Goal: Task Accomplishment & Management: Manage account settings

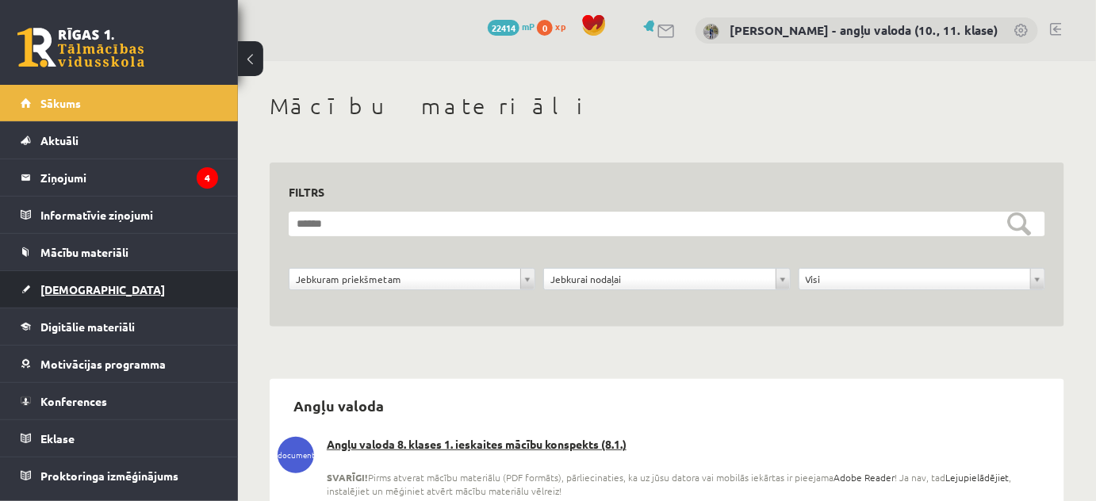
click at [82, 292] on span "[DEMOGRAPHIC_DATA]" at bounding box center [102, 289] width 125 height 14
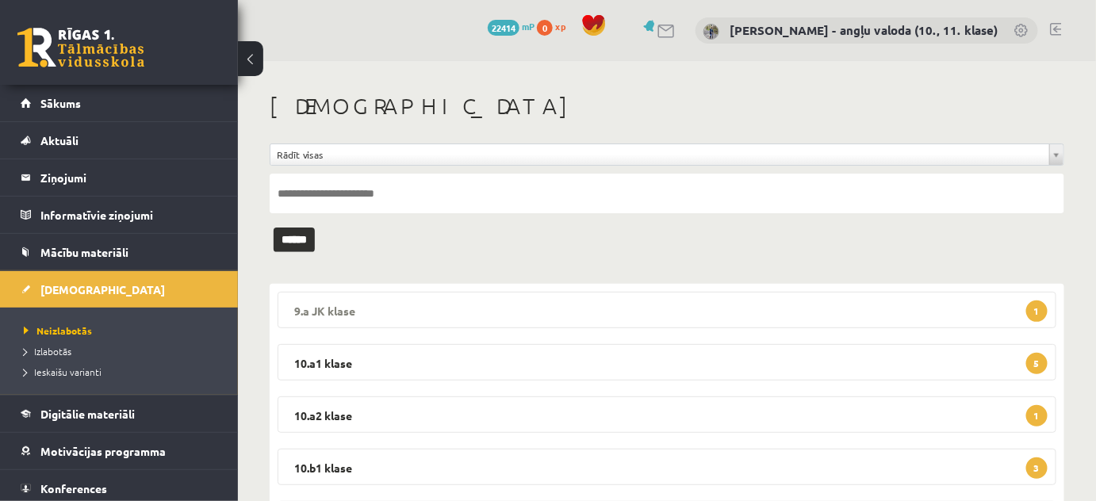
click at [325, 308] on legend "9.a JK klase 1" at bounding box center [667, 310] width 779 height 36
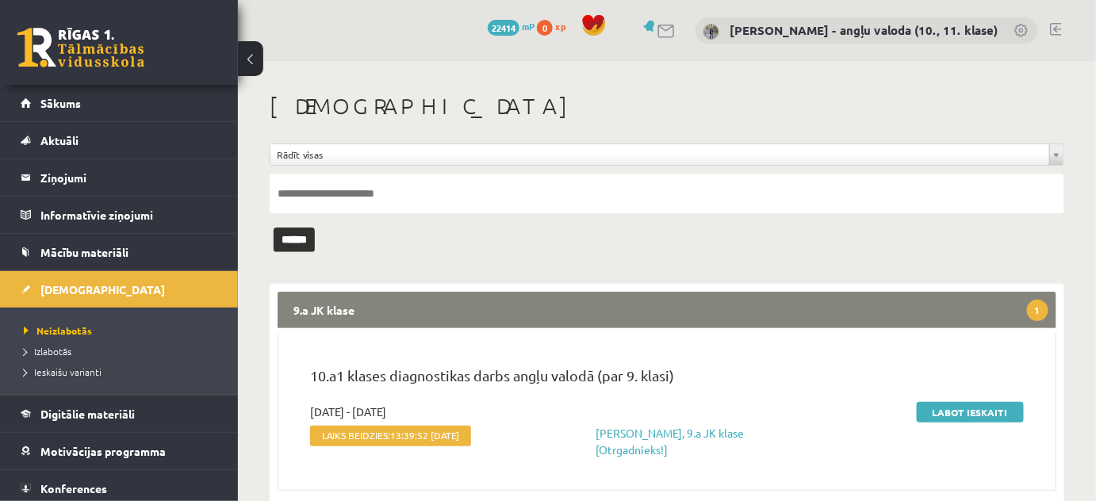
scroll to position [71, 0]
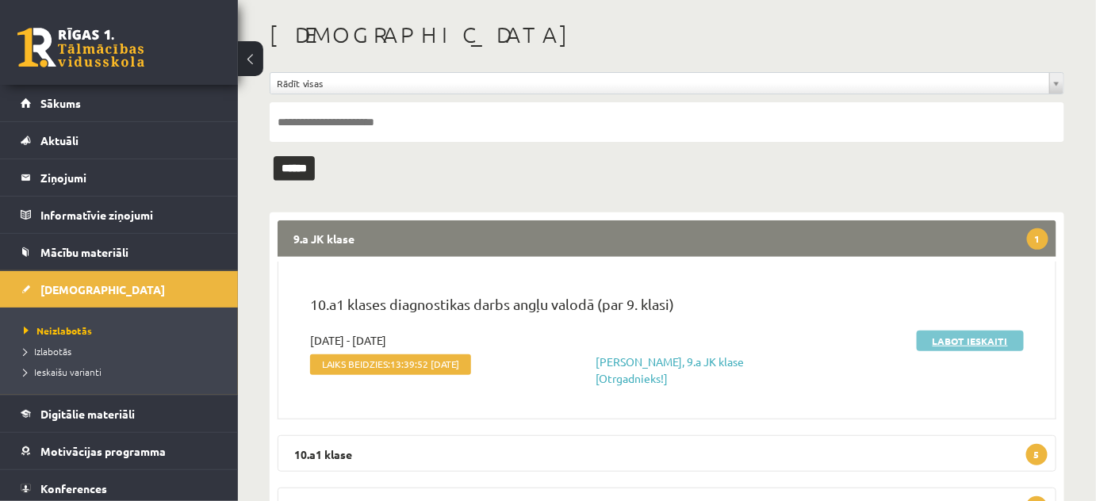
click at [1007, 336] on link "Labot ieskaiti" at bounding box center [970, 341] width 107 height 21
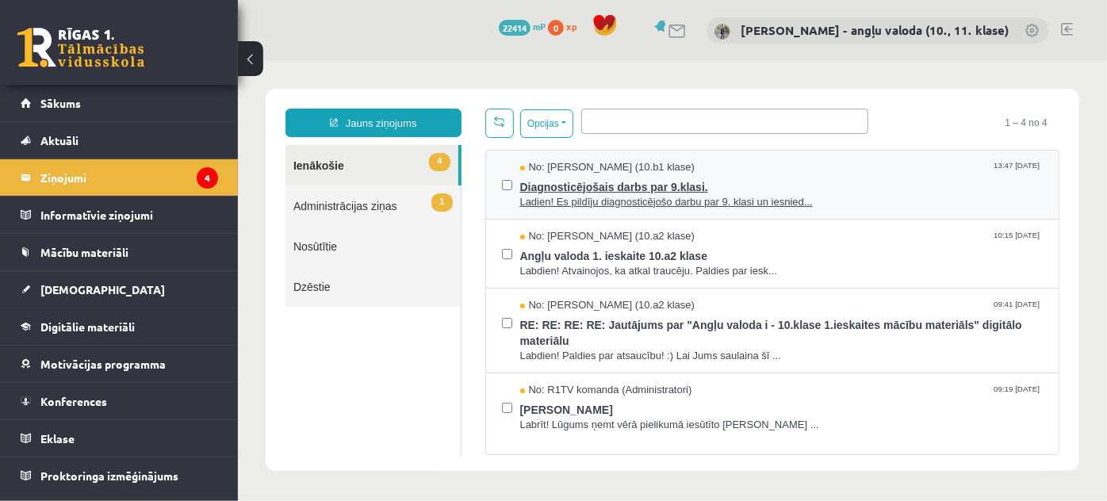
click at [577, 194] on span "Ladien! Es pildīju diagnosticējošo darbu par 9. klasi un iesnied..." at bounding box center [782, 201] width 524 height 15
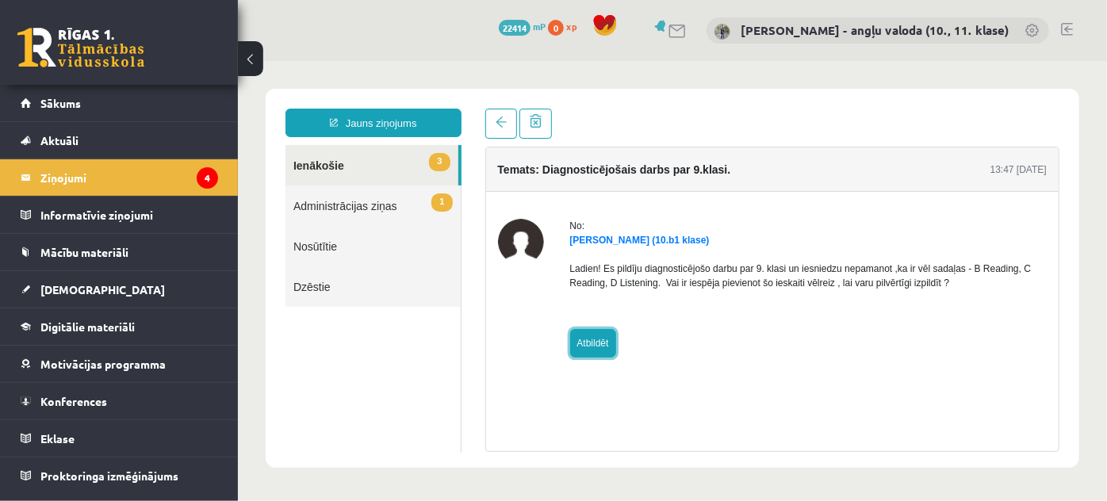
click at [582, 341] on link "Atbildēt" at bounding box center [593, 342] width 46 height 29
type input "**********"
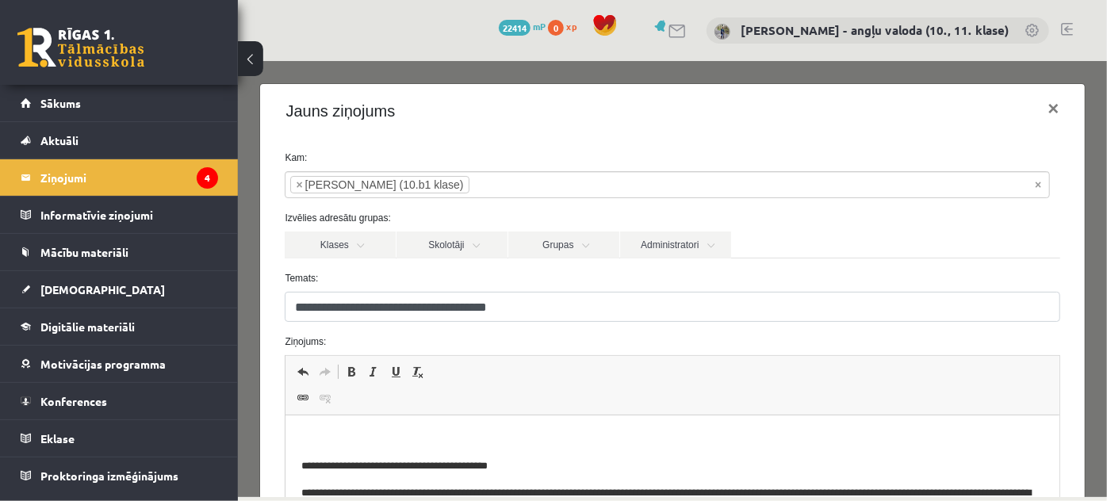
click at [325, 436] on p "Editor, wiswyg-editor-47363971112400-1756904924-916" at bounding box center [672, 440] width 742 height 17
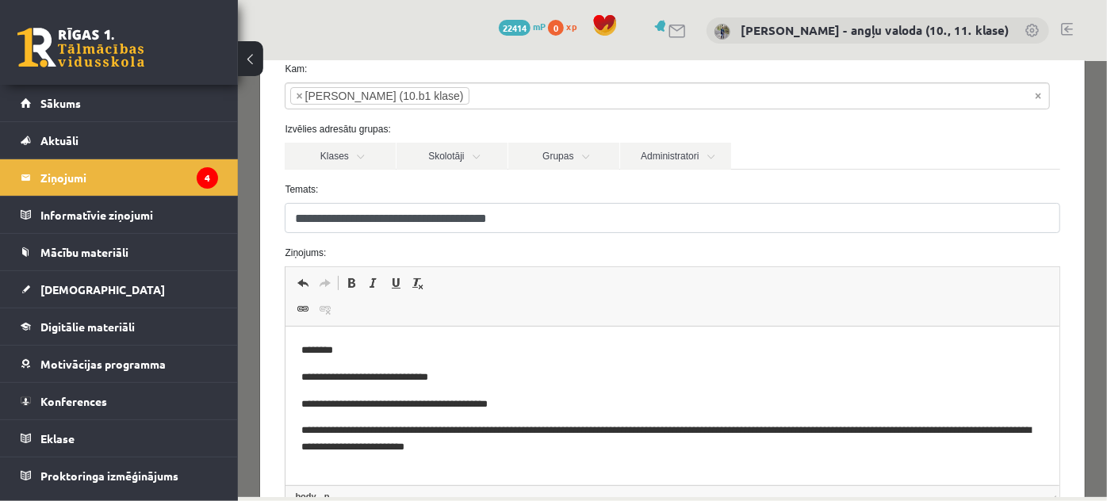
scroll to position [216, 0]
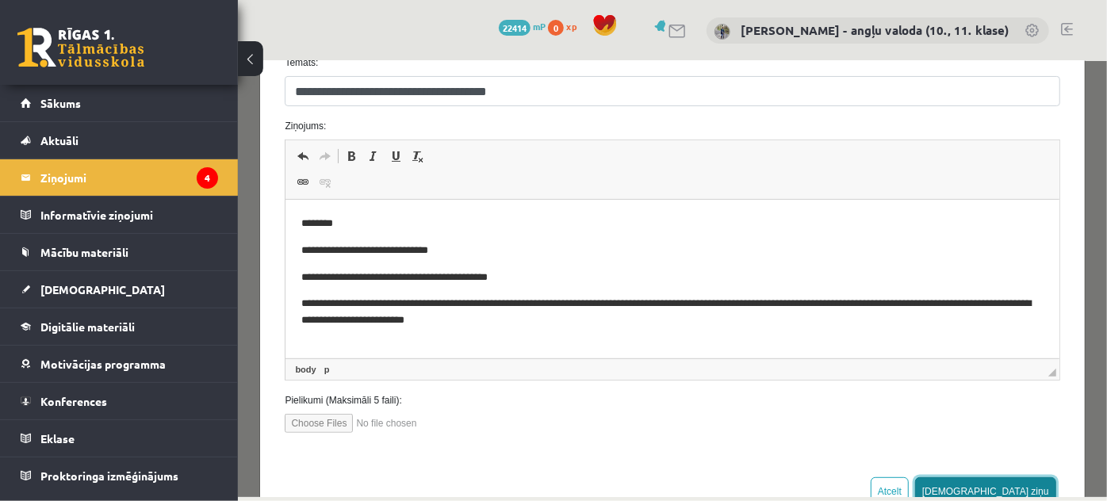
click at [1026, 487] on button "Sūtīt ziņu" at bounding box center [985, 491] width 141 height 29
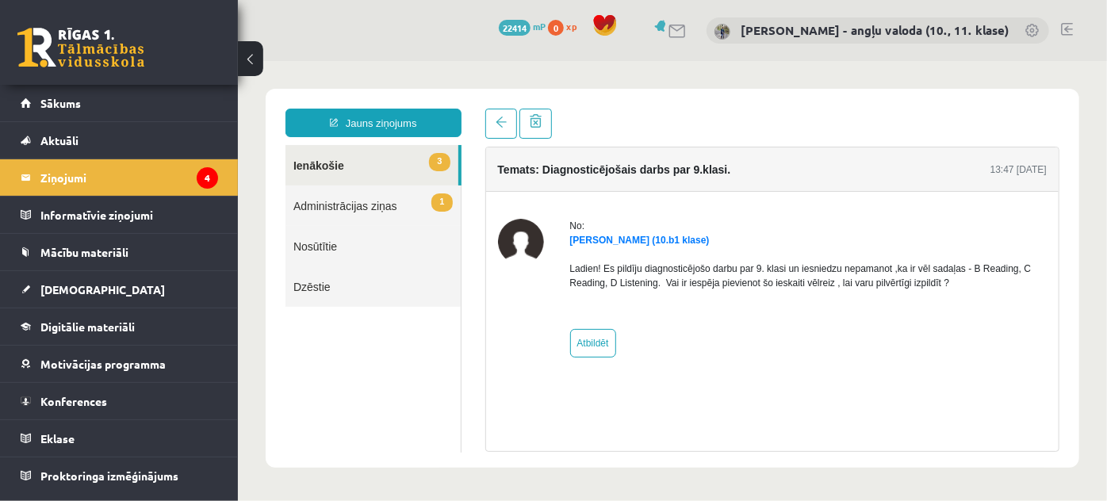
scroll to position [0, 0]
click at [318, 165] on link "3 Ienākošie" at bounding box center [371, 164] width 173 height 40
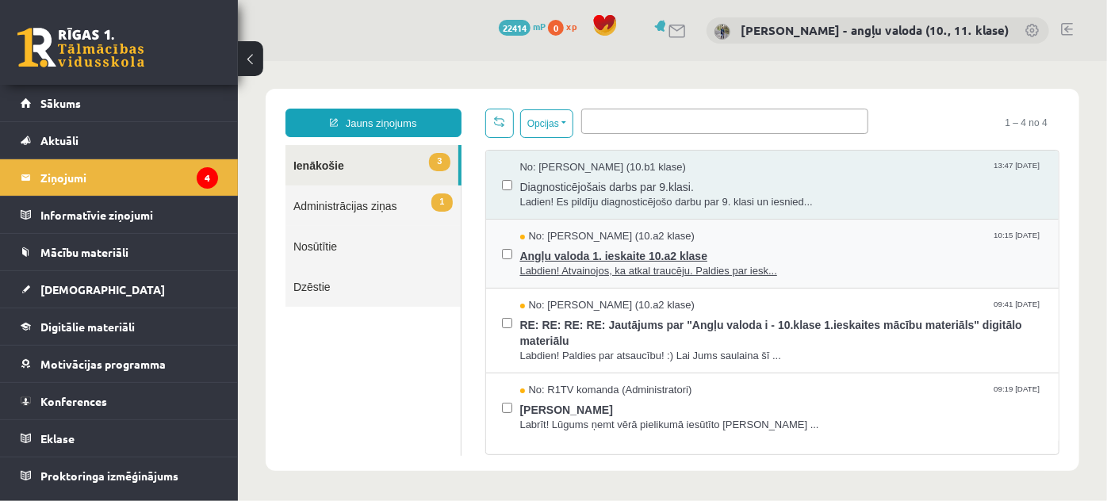
click at [585, 269] on span "Labdien! Atvainojos, ka atkal traucēju. Paldies par iesk..." at bounding box center [782, 270] width 524 height 15
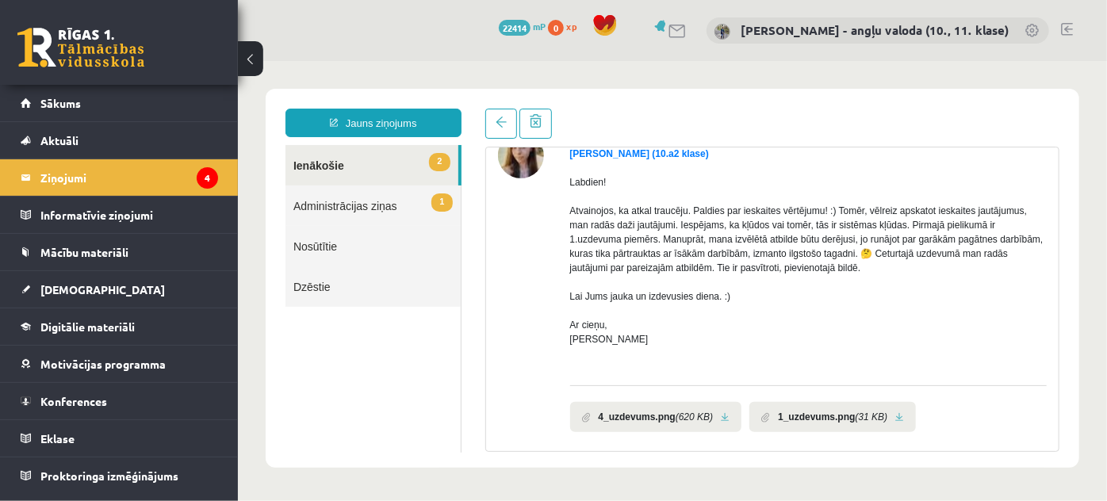
scroll to position [146, 0]
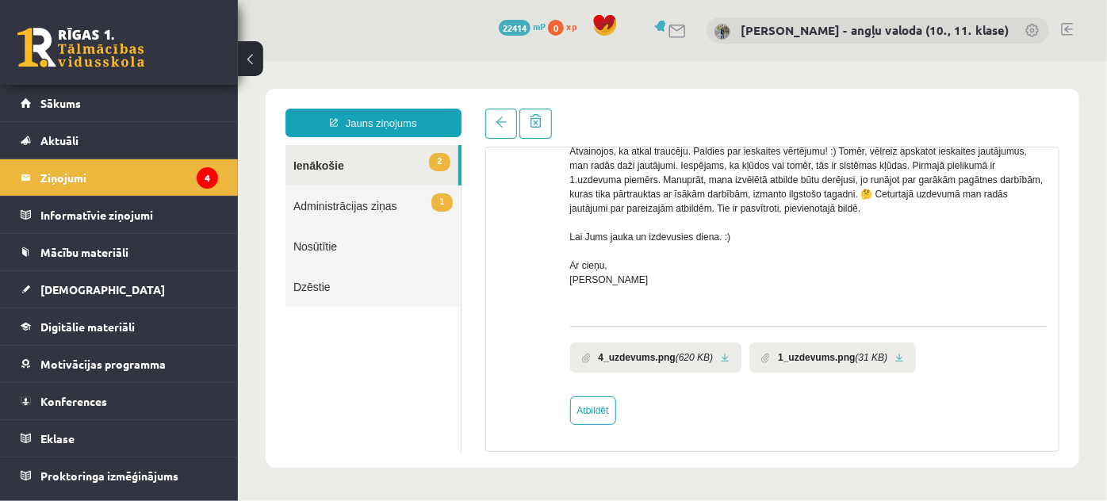
click at [895, 356] on link at bounding box center [899, 357] width 9 height 10
click at [720, 354] on link at bounding box center [724, 357] width 9 height 10
click at [595, 416] on link "Atbildēt" at bounding box center [593, 410] width 46 height 29
type input "**********"
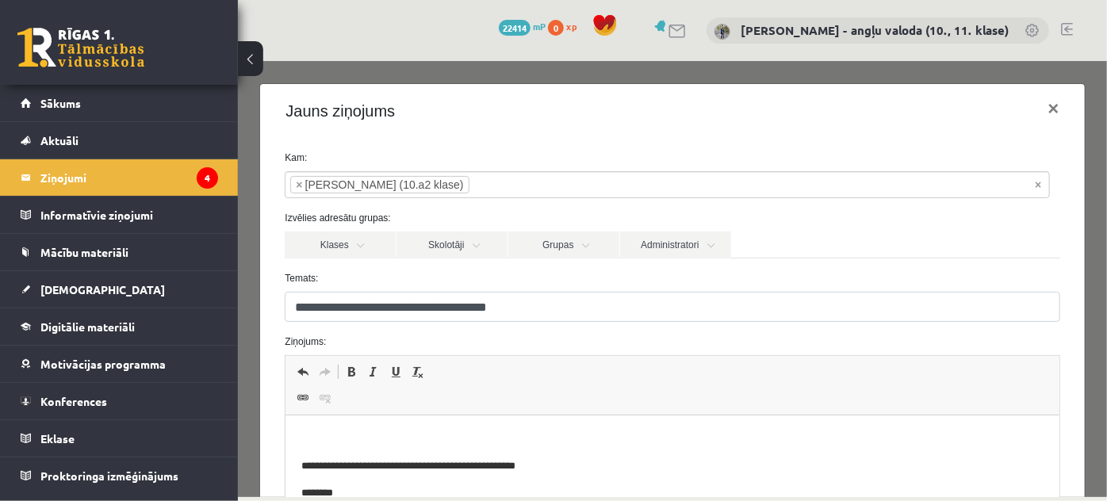
click at [495, 469] on p "**********" at bounding box center [662, 467] width 722 height 17
click at [549, 466] on p "**********" at bounding box center [662, 467] width 722 height 17
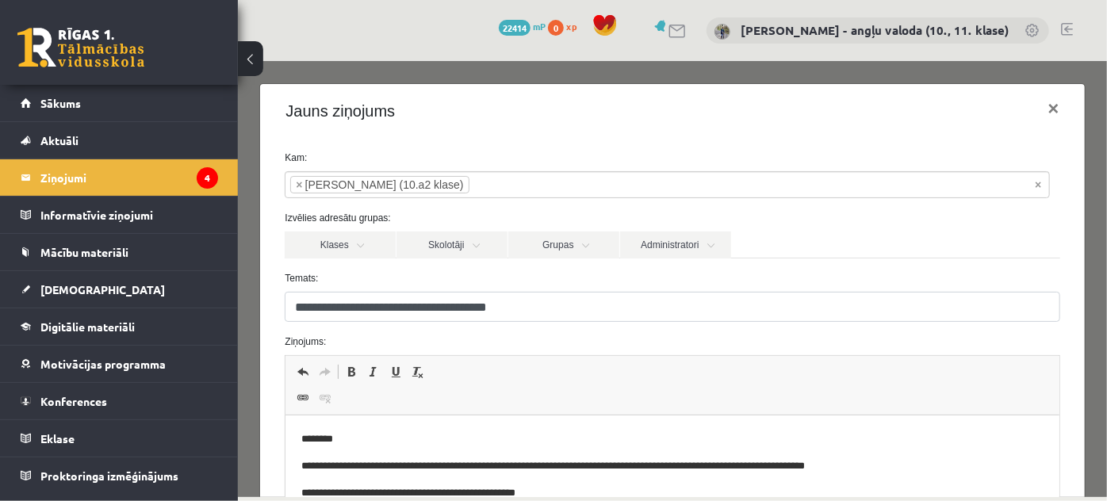
click at [677, 470] on p "**********" at bounding box center [662, 467] width 722 height 17
drag, startPoint x: 661, startPoint y: 464, endPoint x: 760, endPoint y: 462, distance: 99.2
click at [760, 462] on p "**********" at bounding box center [662, 467] width 722 height 17
click at [786, 429] on span "Copy" at bounding box center [791, 428] width 49 height 23
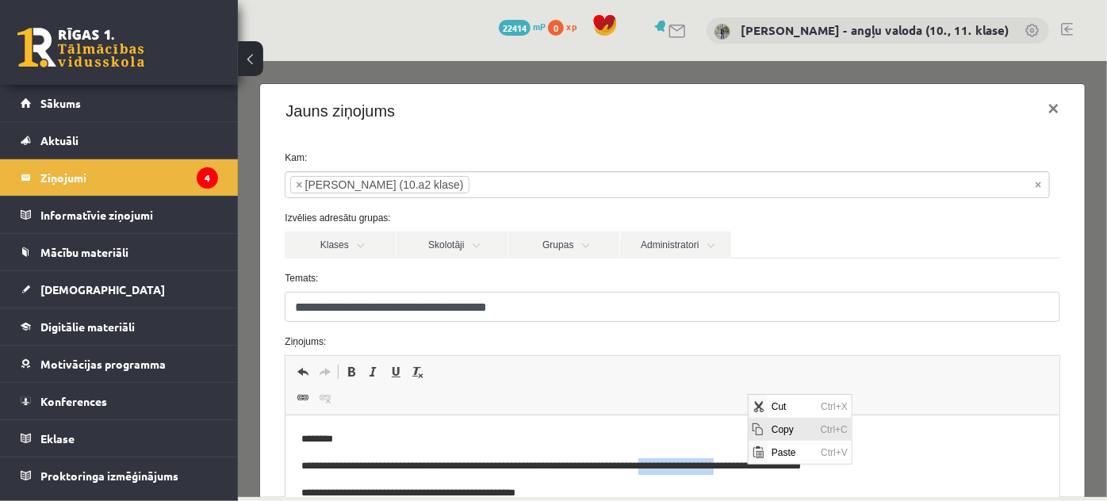
copy p "**********"
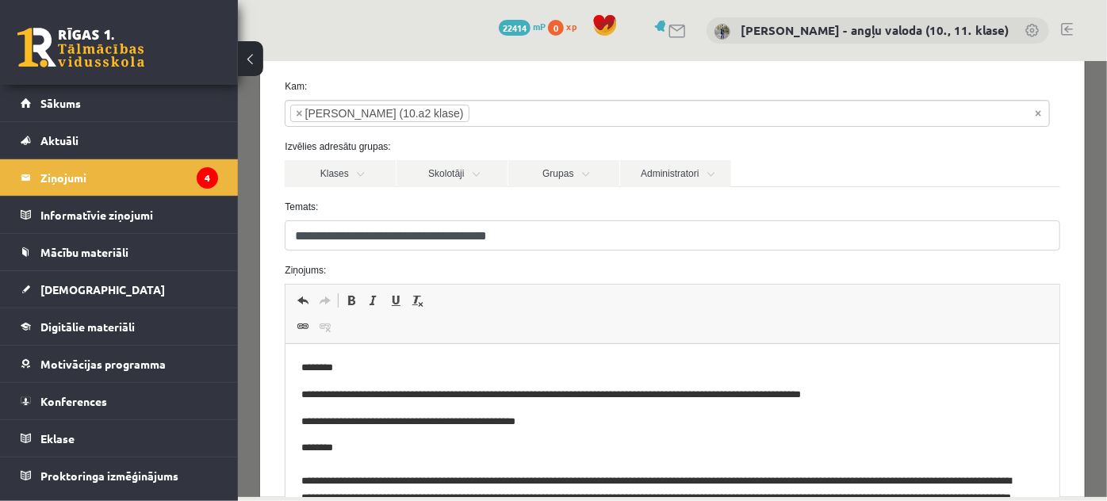
click at [873, 404] on body "**********" at bounding box center [672, 491] width 742 height 262
click at [873, 390] on p "**********" at bounding box center [662, 395] width 722 height 17
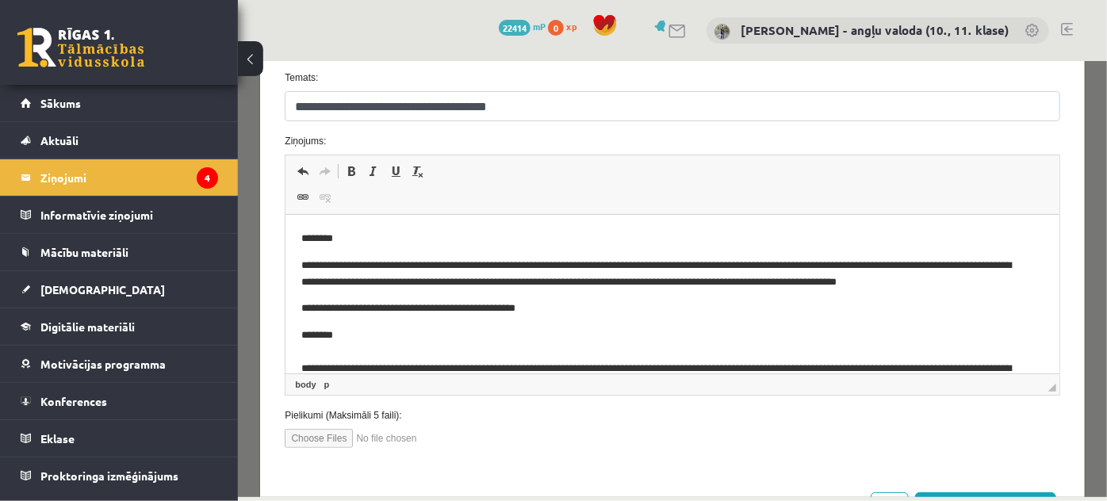
scroll to position [263, 0]
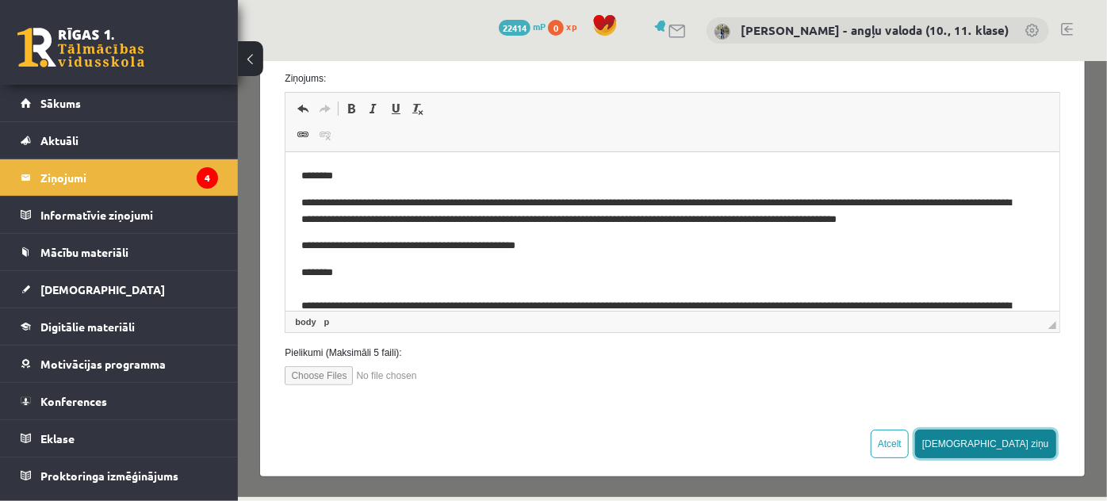
click at [1034, 445] on button "Sūtīt ziņu" at bounding box center [985, 443] width 141 height 29
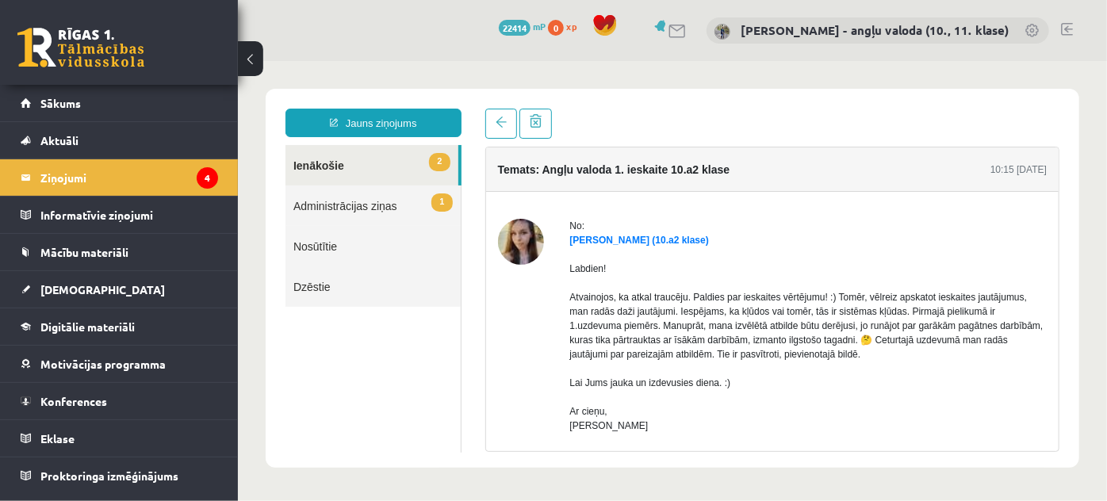
scroll to position [0, 0]
click at [317, 166] on link "2 Ienākošie" at bounding box center [371, 164] width 173 height 40
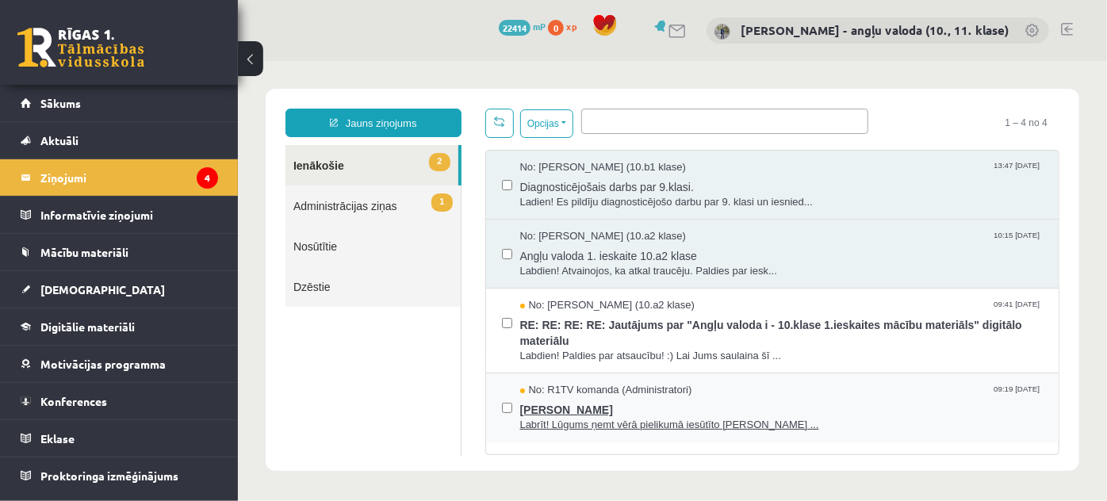
click at [568, 423] on span "Labrīt! Lūgums ņemt vērā pielikumā iesūtīto Vladislavas Vlasova ..." at bounding box center [782, 424] width 524 height 15
click at [584, 405] on span "Vladislava Vlasova" at bounding box center [782, 407] width 524 height 20
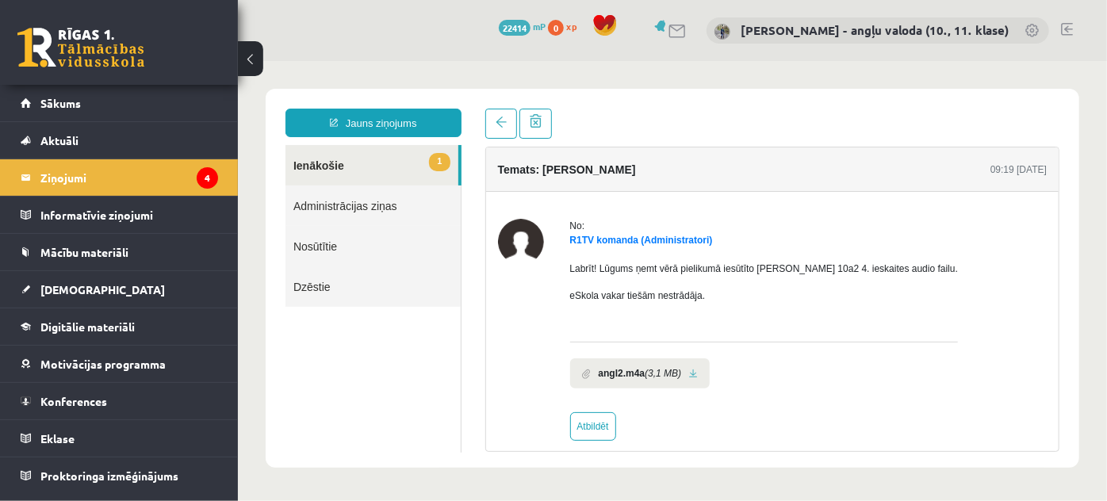
click at [691, 371] on link at bounding box center [693, 373] width 9 height 10
click at [584, 428] on link "Atbildēt" at bounding box center [593, 426] width 46 height 29
type input "**********"
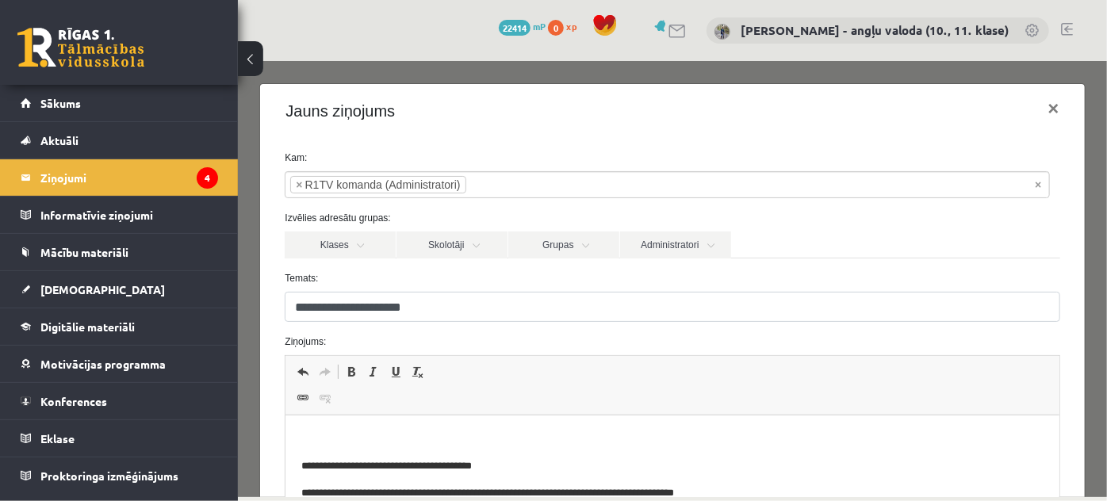
click at [319, 433] on p "Editor, wiswyg-editor-47363849316440-1756905411-94" at bounding box center [672, 440] width 742 height 17
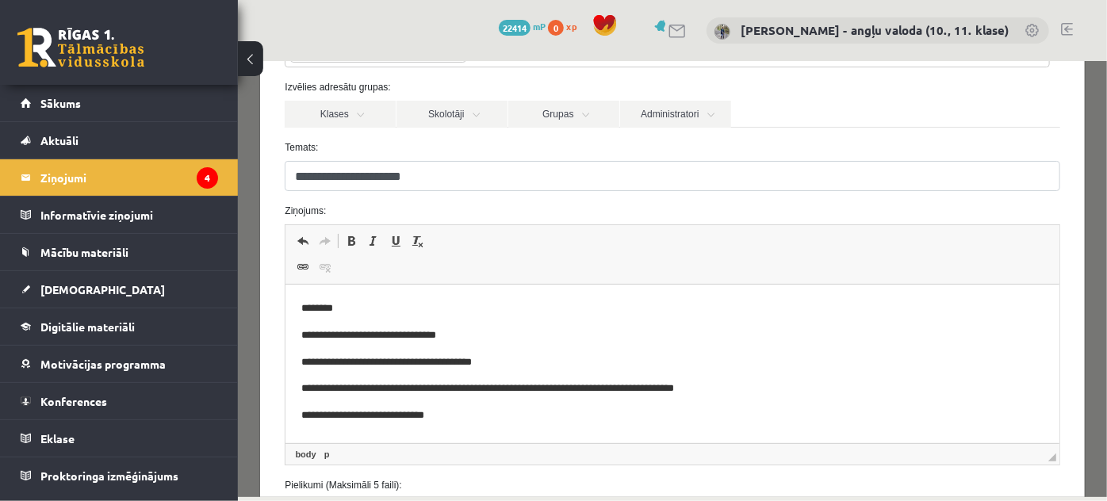
scroll to position [216, 0]
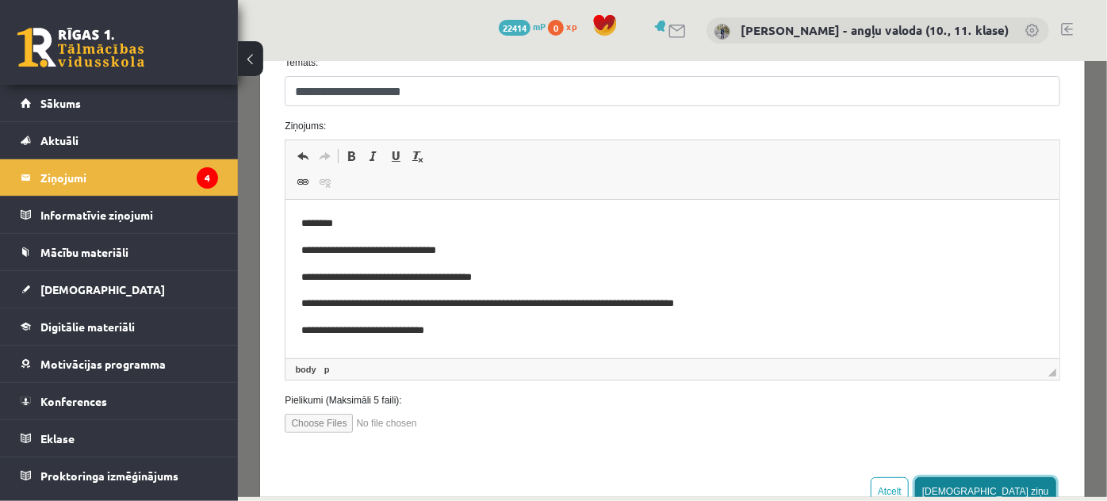
click at [1001, 489] on button "Sūtīt ziņu" at bounding box center [985, 491] width 141 height 29
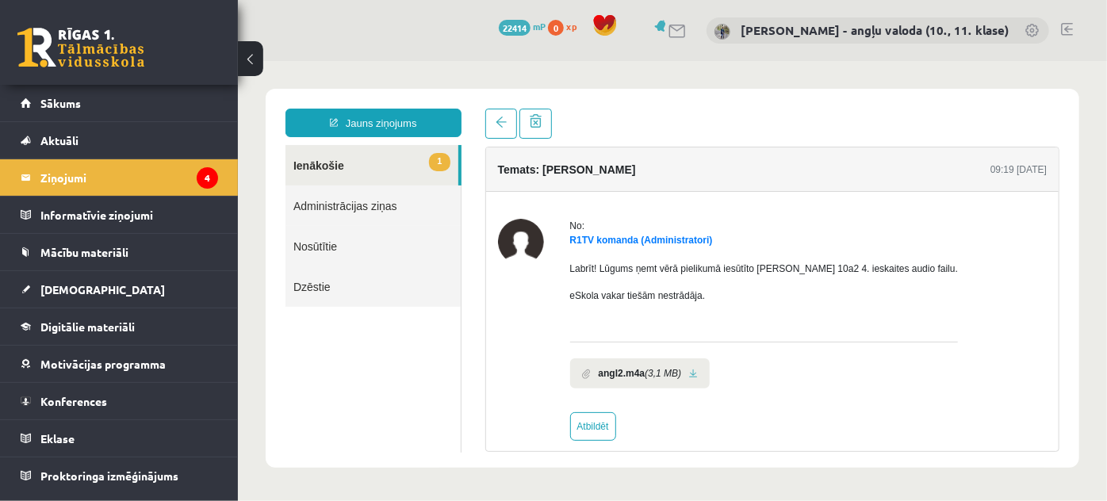
scroll to position [0, 0]
click at [322, 159] on link "1 Ienākošie" at bounding box center [371, 164] width 173 height 40
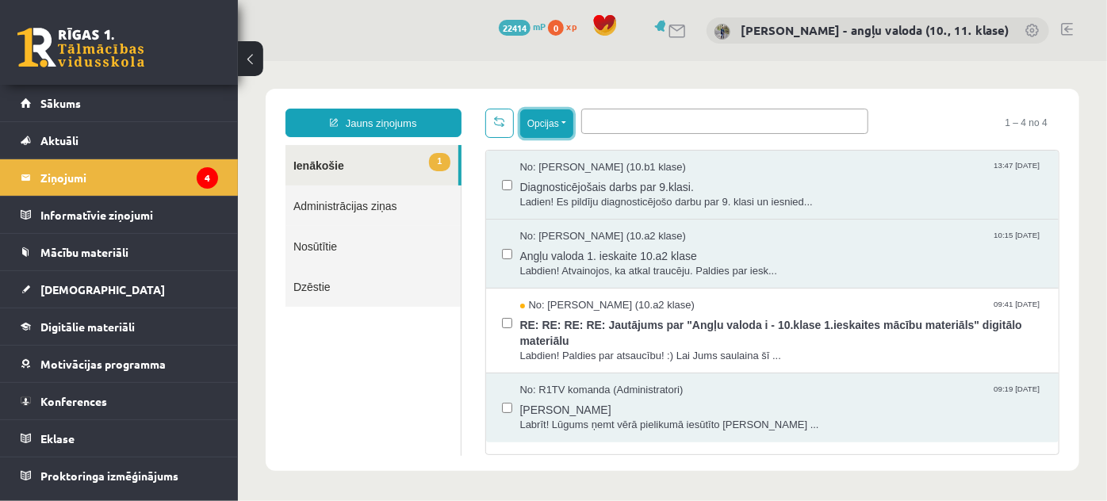
click at [567, 122] on button "Opcijas" at bounding box center [546, 123] width 53 height 29
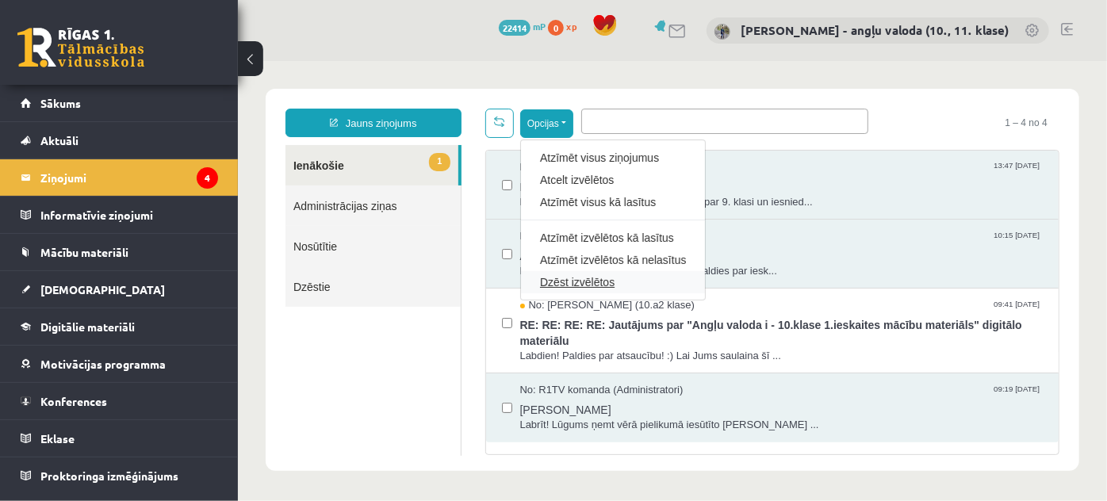
click at [570, 274] on link "Dzēst izvēlētos" at bounding box center [612, 282] width 146 height 16
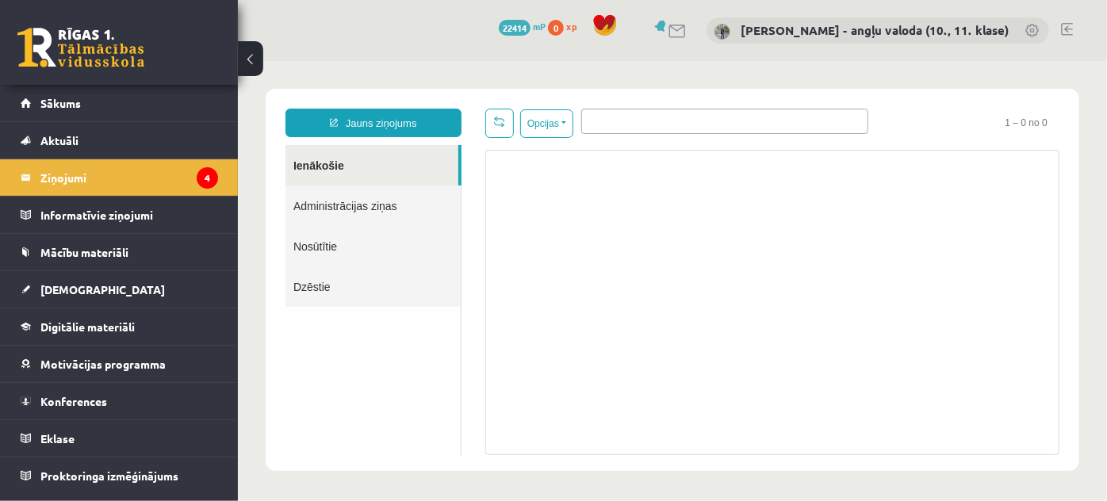
click at [317, 166] on link "Ienākošie" at bounding box center [371, 164] width 173 height 40
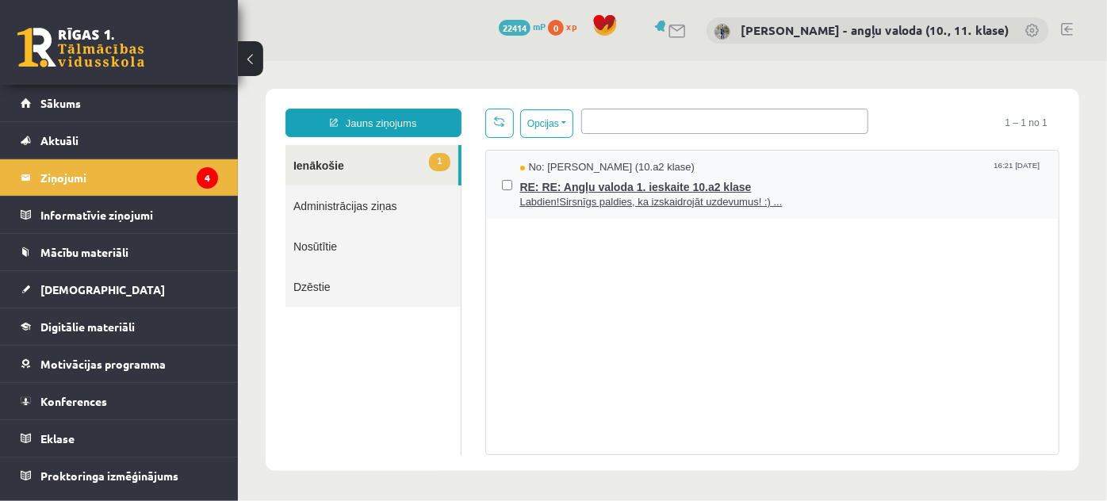
click at [587, 182] on span "RE: RE: Angļu valoda 1. ieskaite 10.a2 klase" at bounding box center [782, 185] width 524 height 20
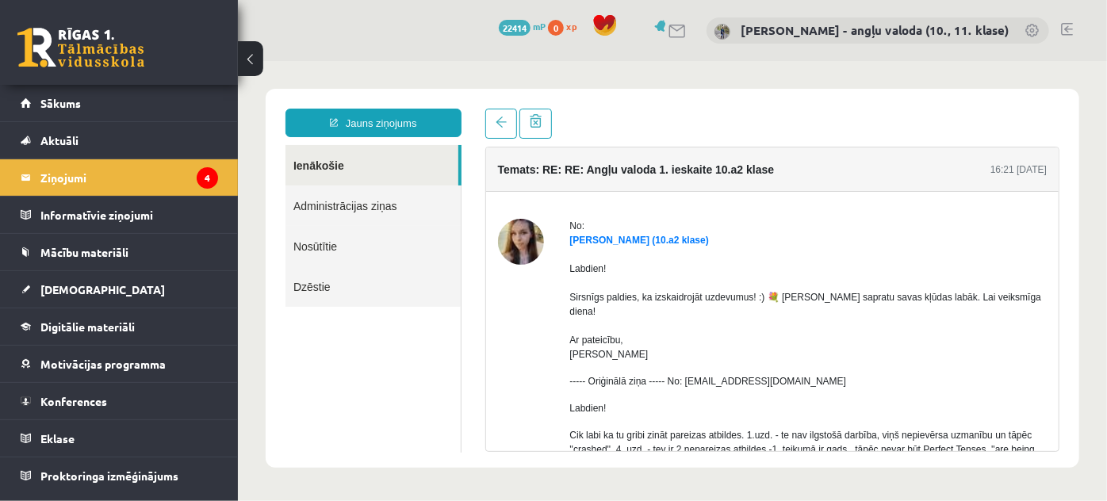
click at [318, 163] on link "Ienākošie" at bounding box center [371, 164] width 173 height 40
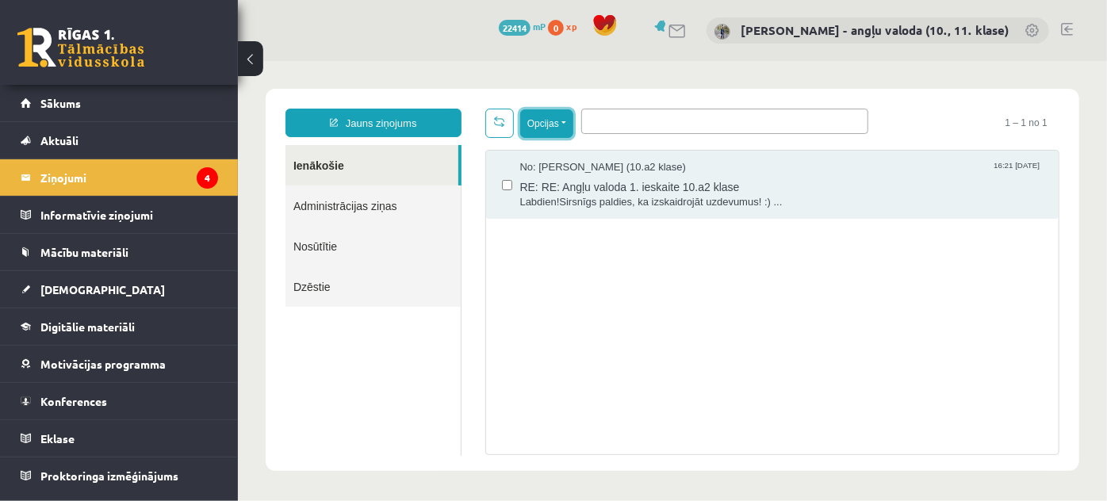
click at [566, 119] on button "Opcijas" at bounding box center [546, 123] width 53 height 29
click at [562, 122] on button "Opcijas" at bounding box center [546, 123] width 53 height 29
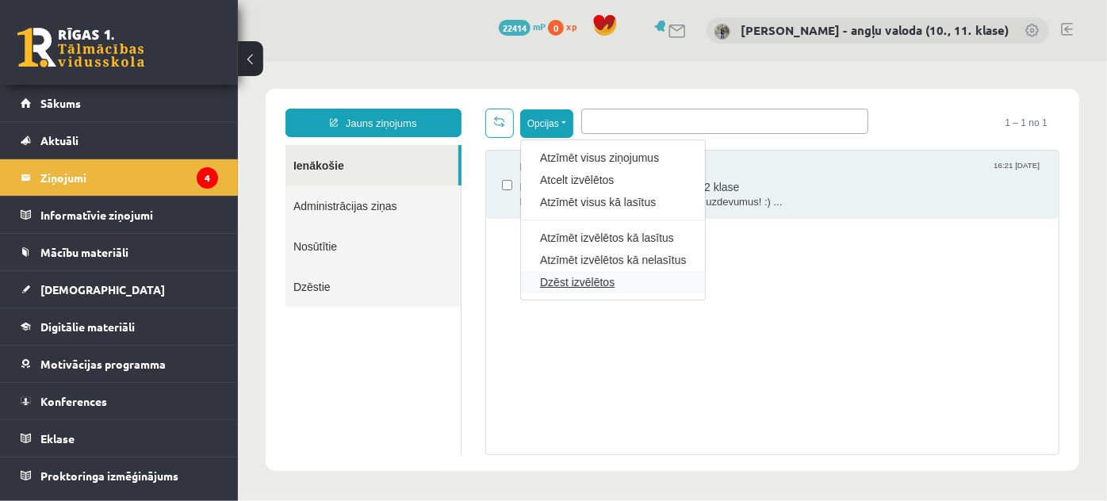
click at [578, 278] on link "Dzēst izvēlētos" at bounding box center [612, 282] width 146 height 16
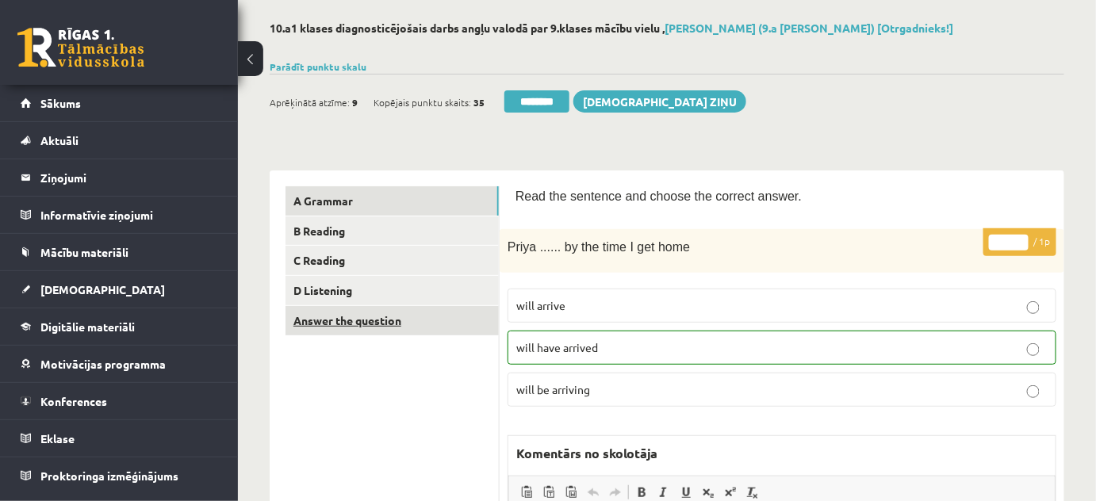
click at [381, 320] on link "Answer the question" at bounding box center [392, 320] width 213 height 29
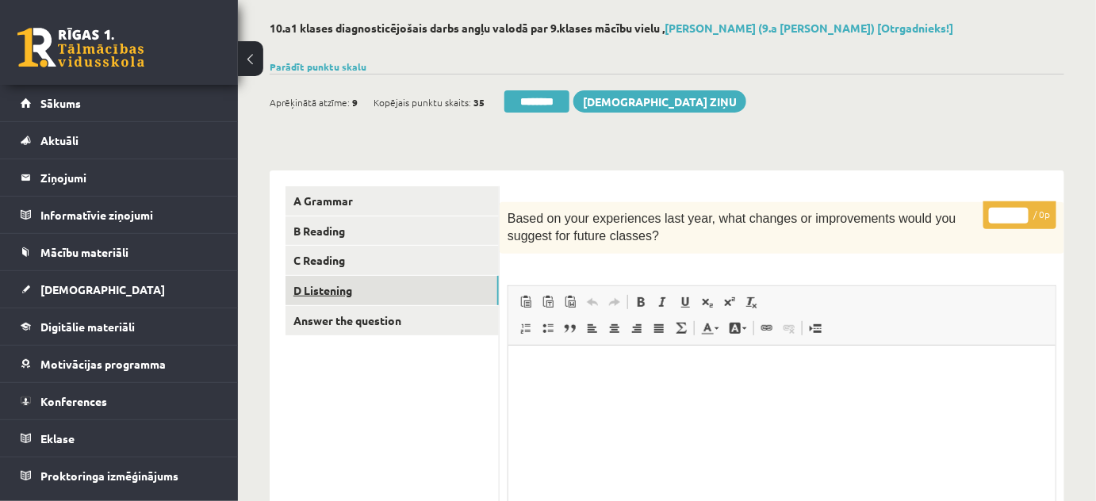
click at [323, 281] on link "D Listening" at bounding box center [392, 290] width 213 height 29
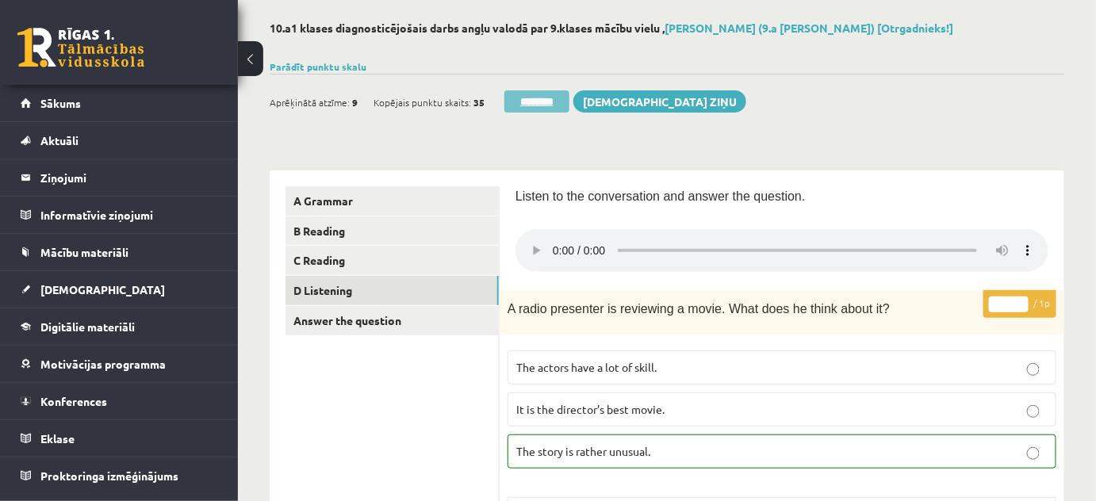
click at [544, 94] on input "********" at bounding box center [537, 101] width 65 height 22
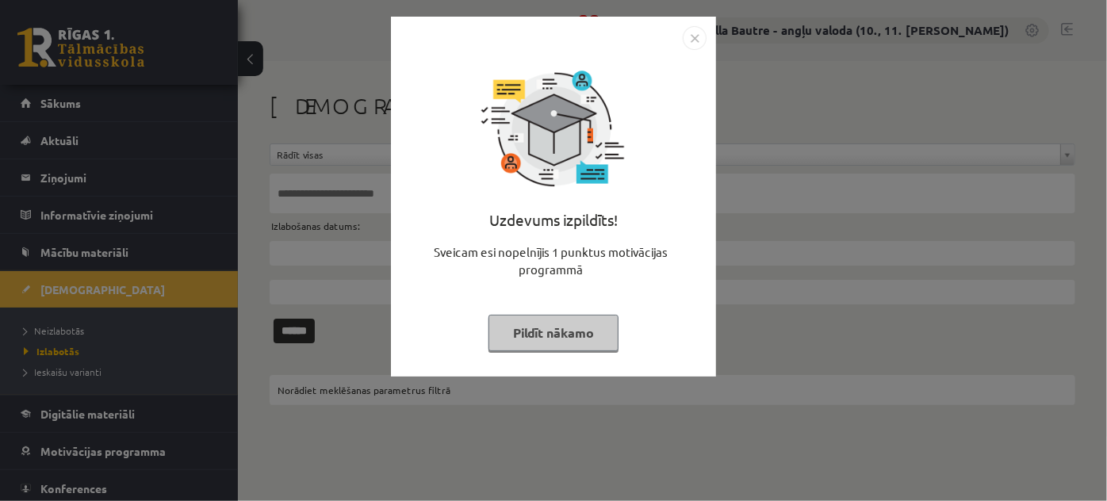
click at [698, 29] on img "Close" at bounding box center [695, 38] width 24 height 24
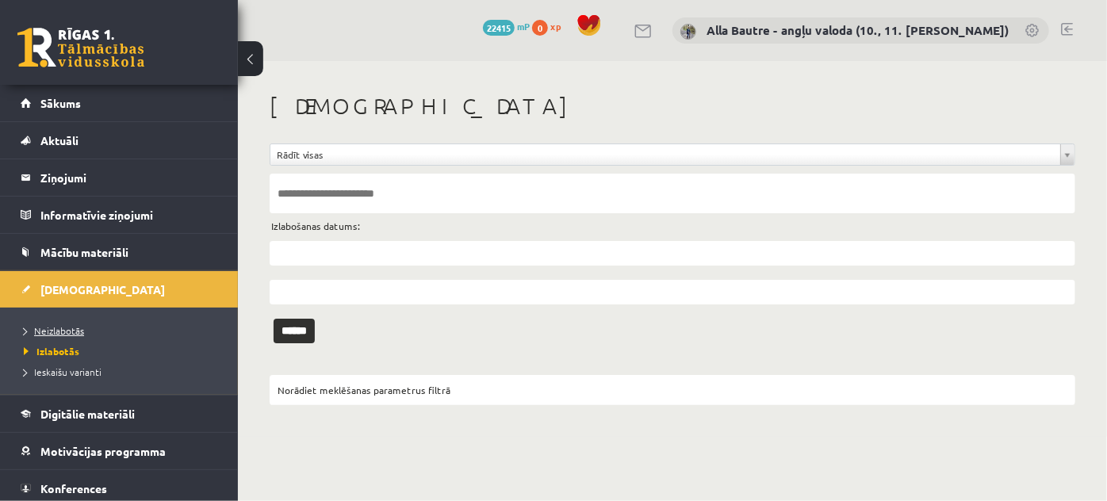
click at [45, 332] on span "Neizlabotās" at bounding box center [54, 330] width 60 height 13
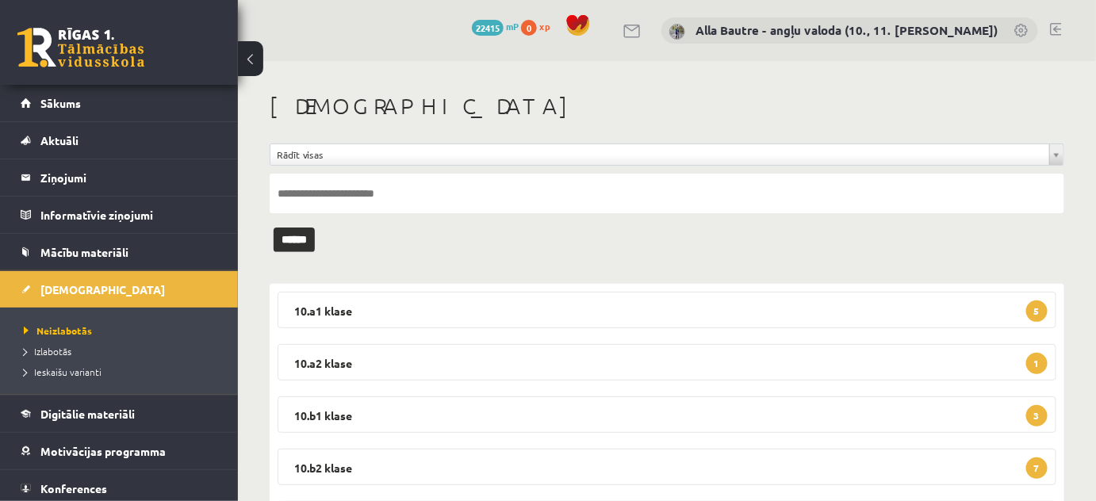
scroll to position [216, 0]
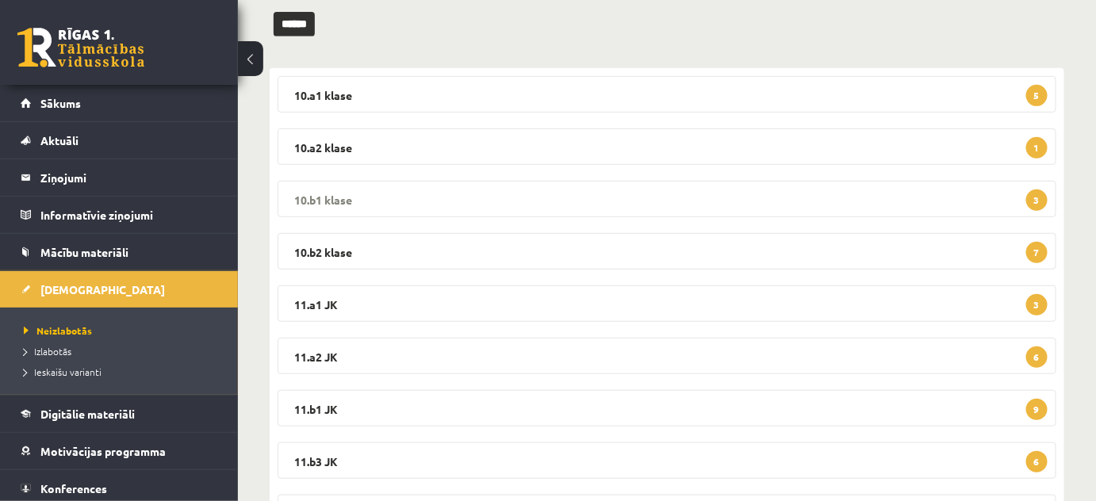
click at [303, 190] on legend "10.b1 klase 3" at bounding box center [667, 199] width 779 height 36
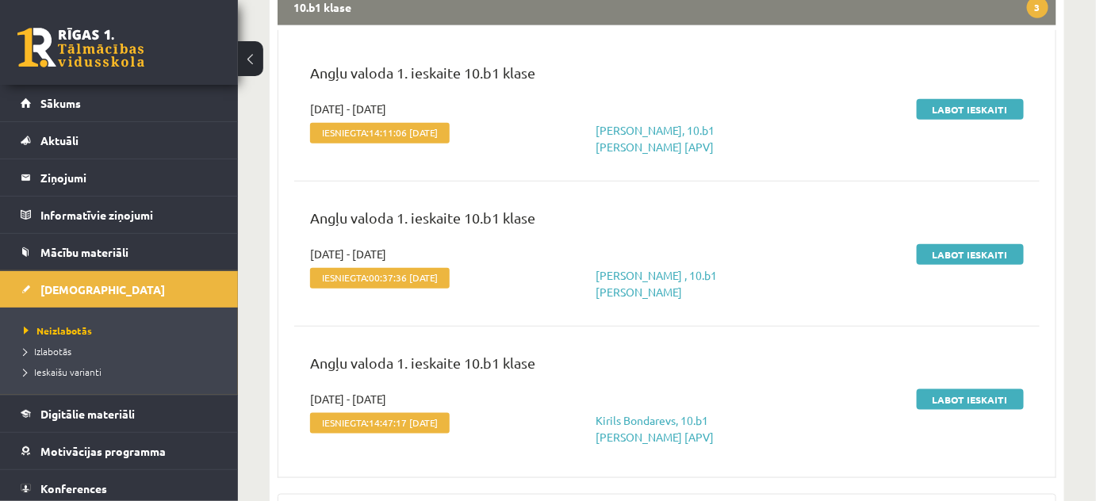
scroll to position [432, 0]
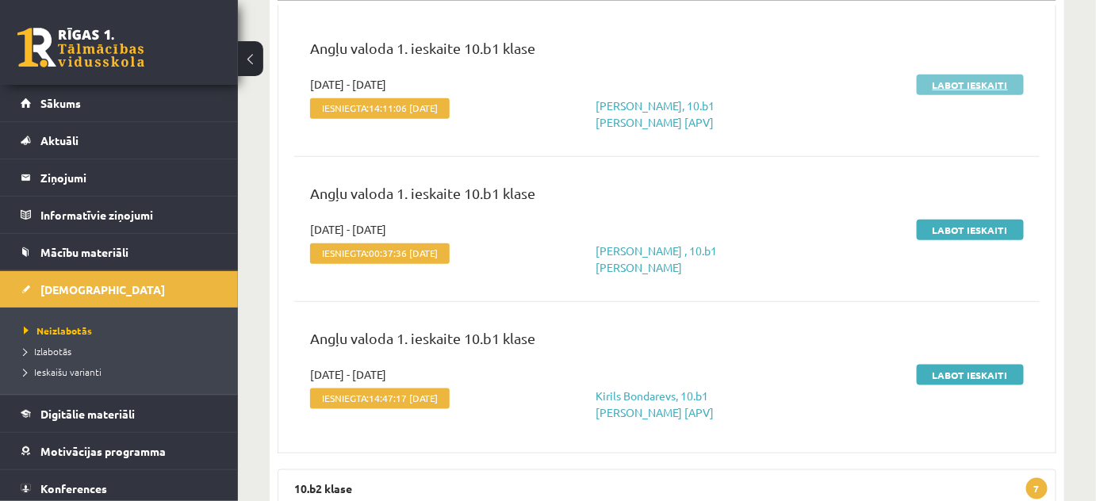
click at [950, 77] on link "Labot ieskaiti" at bounding box center [970, 85] width 107 height 21
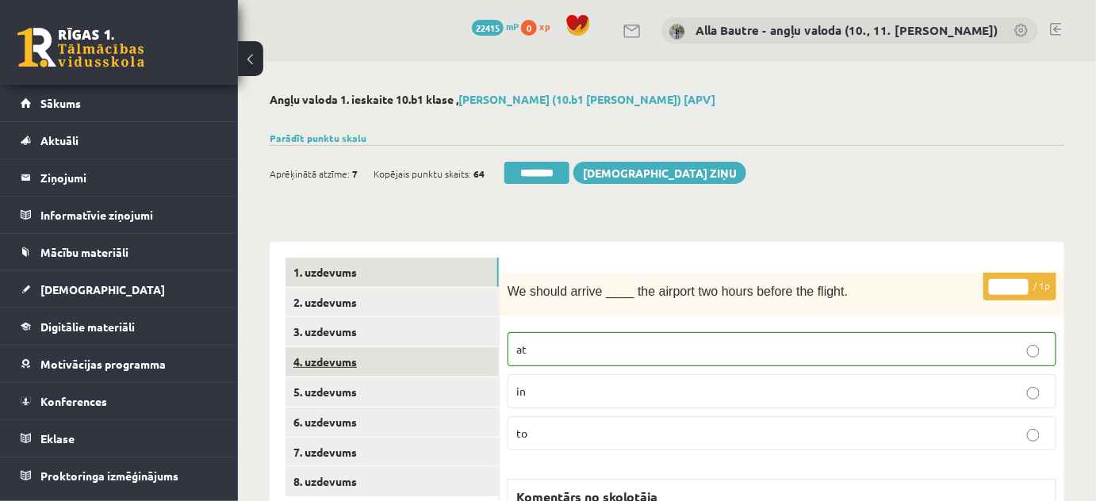
click at [314, 363] on link "4. uzdevums" at bounding box center [392, 361] width 213 height 29
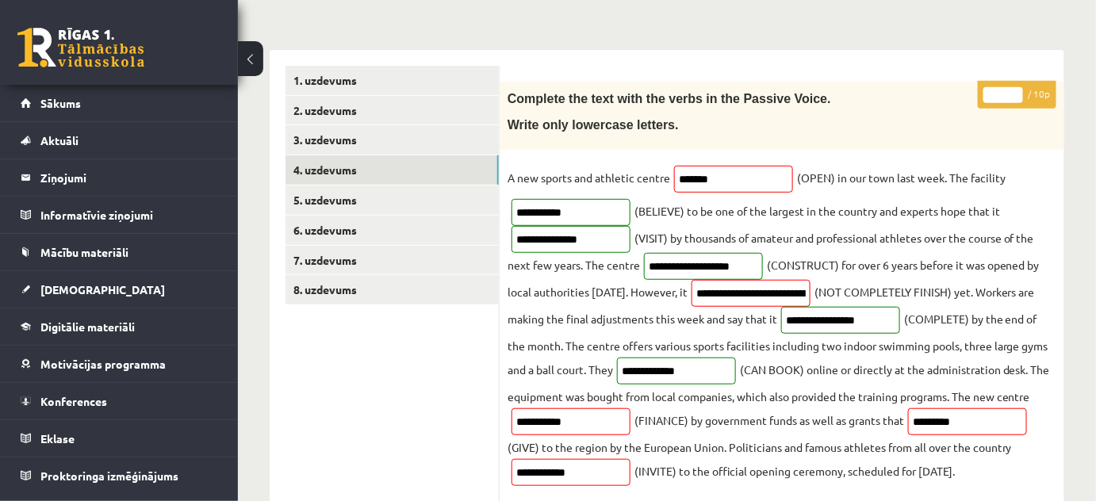
scroll to position [216, 0]
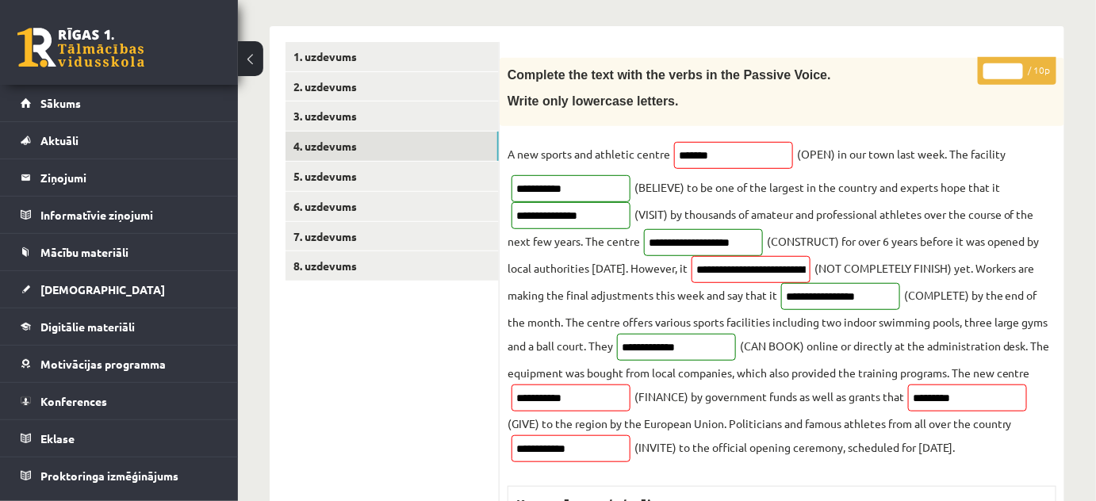
click at [1017, 66] on input "*" at bounding box center [1004, 71] width 40 height 16
type input "*"
click at [1017, 66] on input "*" at bounding box center [1004, 71] width 40 height 16
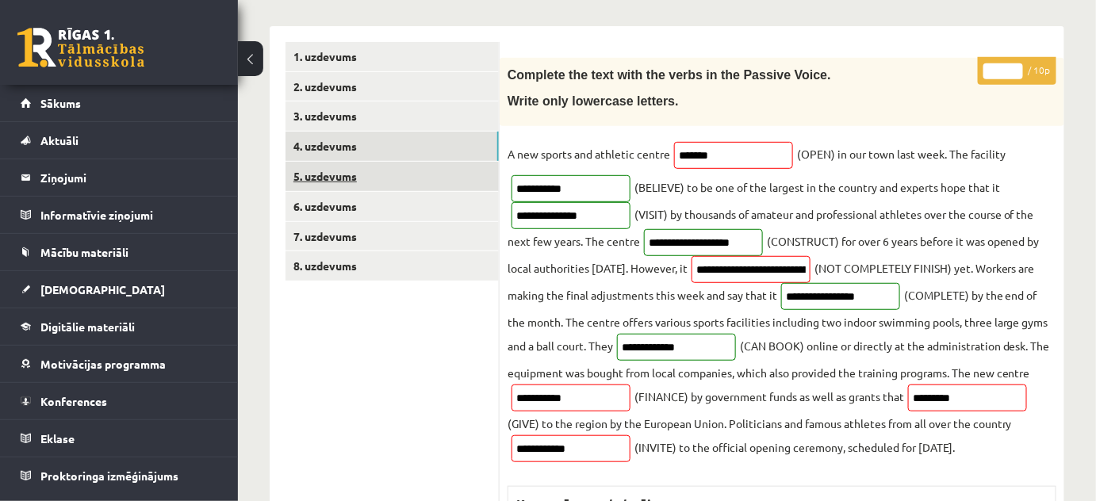
click at [328, 168] on link "5. uzdevums" at bounding box center [392, 176] width 213 height 29
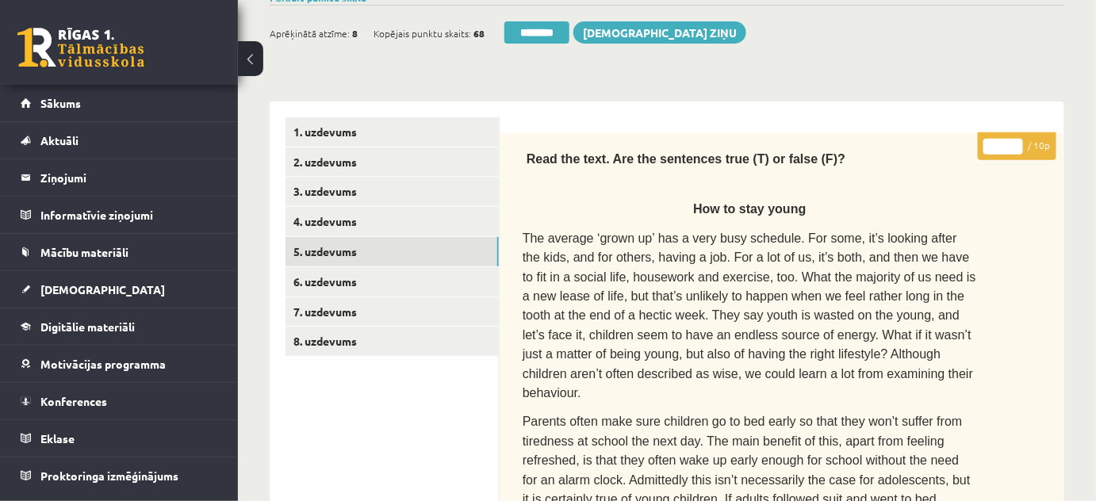
scroll to position [144, 0]
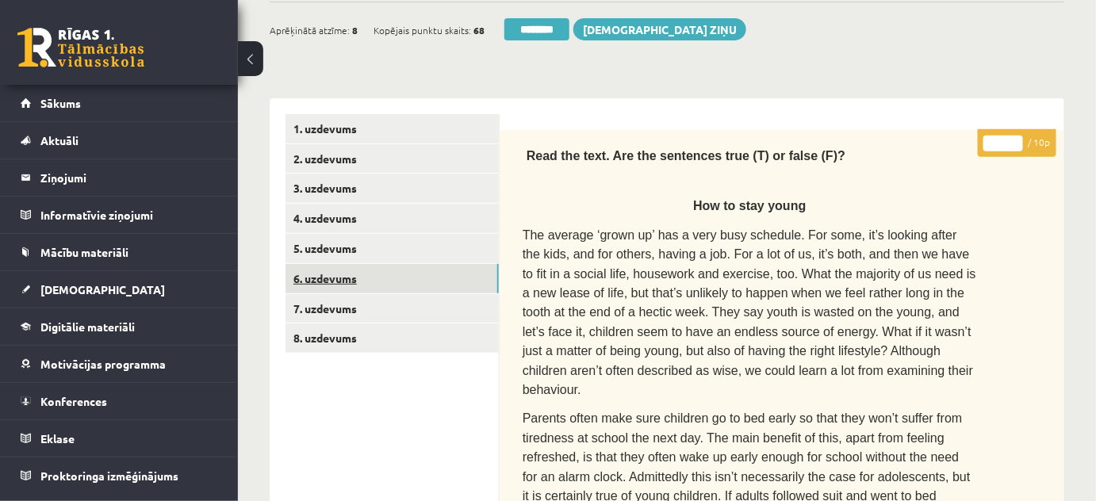
click at [315, 274] on link "6. uzdevums" at bounding box center [392, 278] width 213 height 29
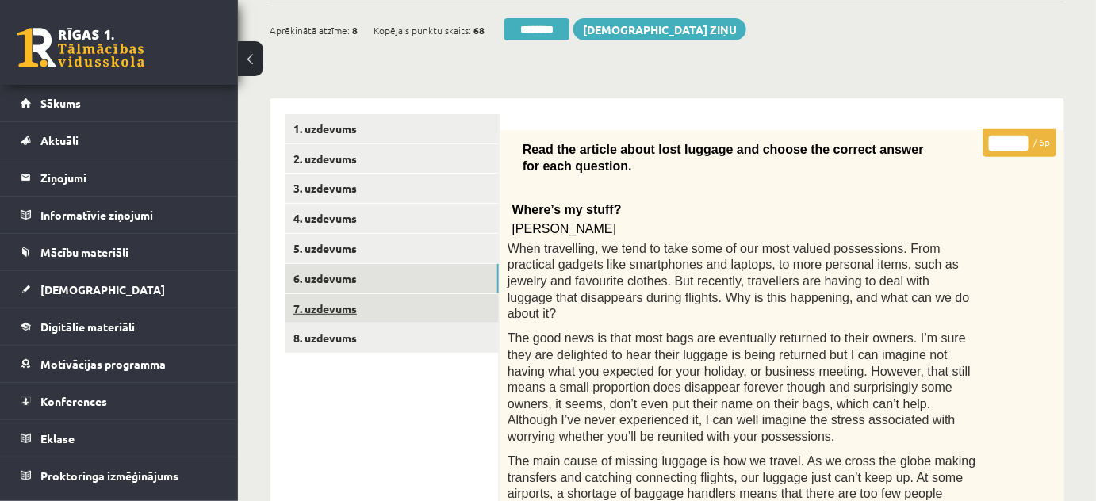
click at [326, 307] on link "7. uzdevums" at bounding box center [392, 308] width 213 height 29
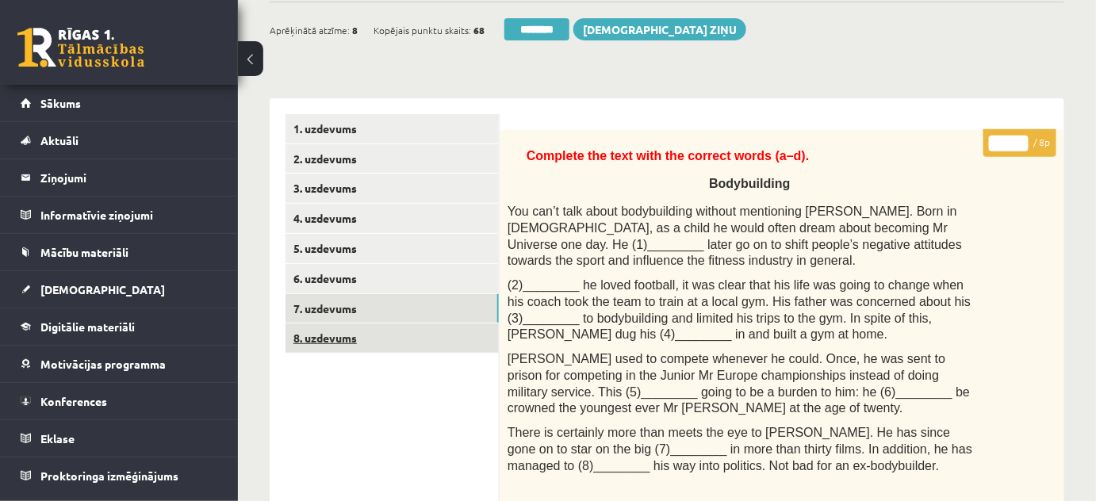
scroll to position [0, 0]
click at [328, 333] on link "8. uzdevums" at bounding box center [392, 338] width 213 height 29
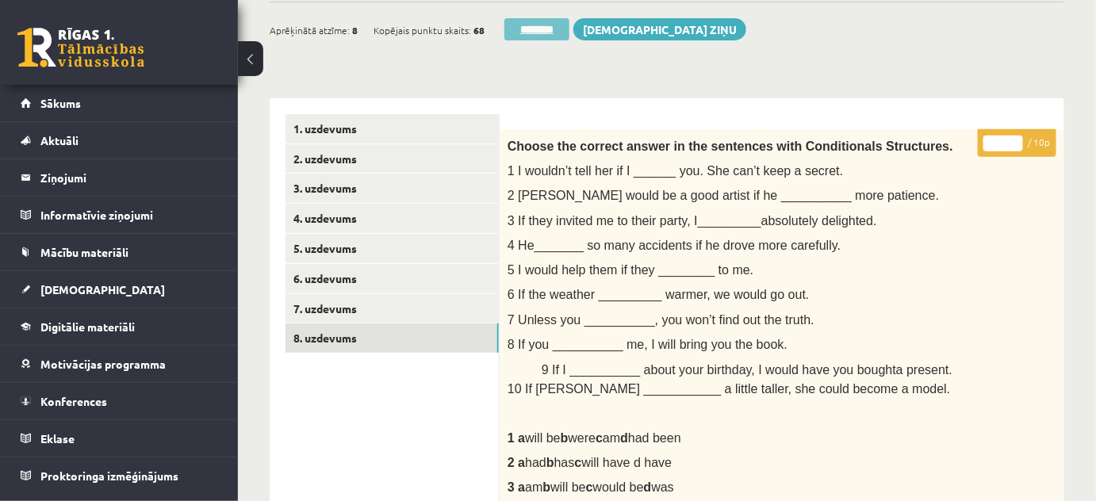
click at [546, 21] on input "********" at bounding box center [537, 29] width 65 height 22
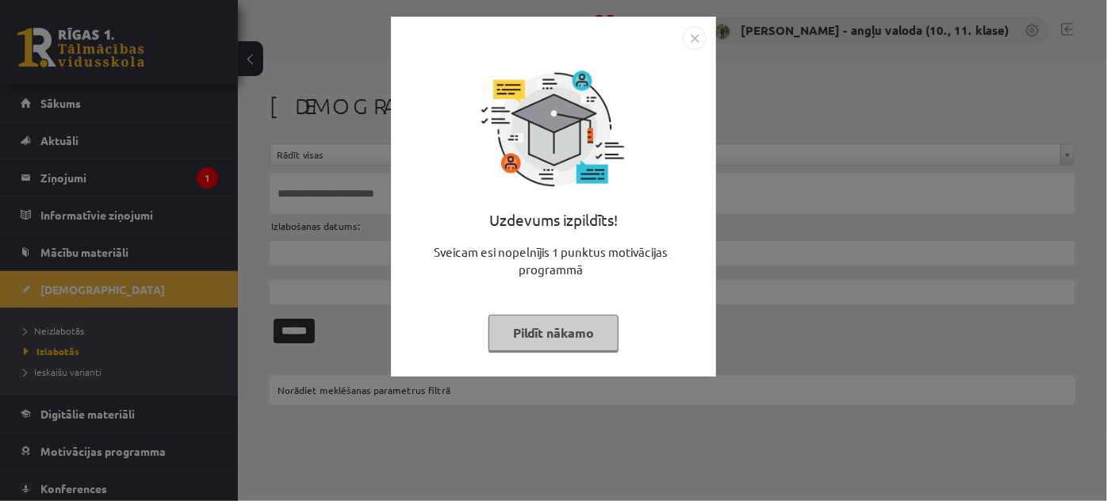
click at [694, 31] on img "Close" at bounding box center [695, 38] width 24 height 24
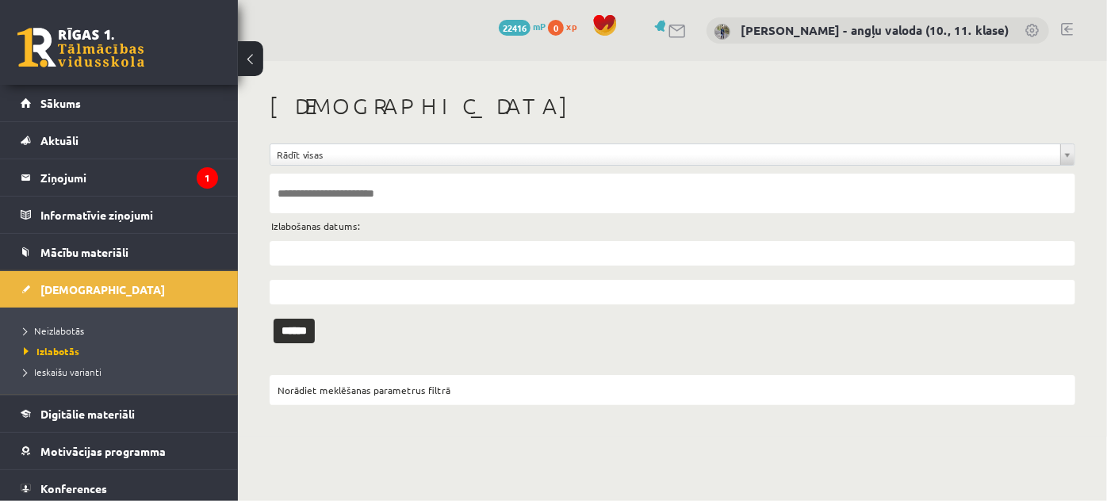
drag, startPoint x: 60, startPoint y: 178, endPoint x: 410, endPoint y: 68, distance: 366.8
click at [410, 68] on div "**********" at bounding box center [672, 249] width 869 height 376
click at [1066, 31] on link at bounding box center [1067, 29] width 12 height 13
